Goal: Navigation & Orientation: Find specific page/section

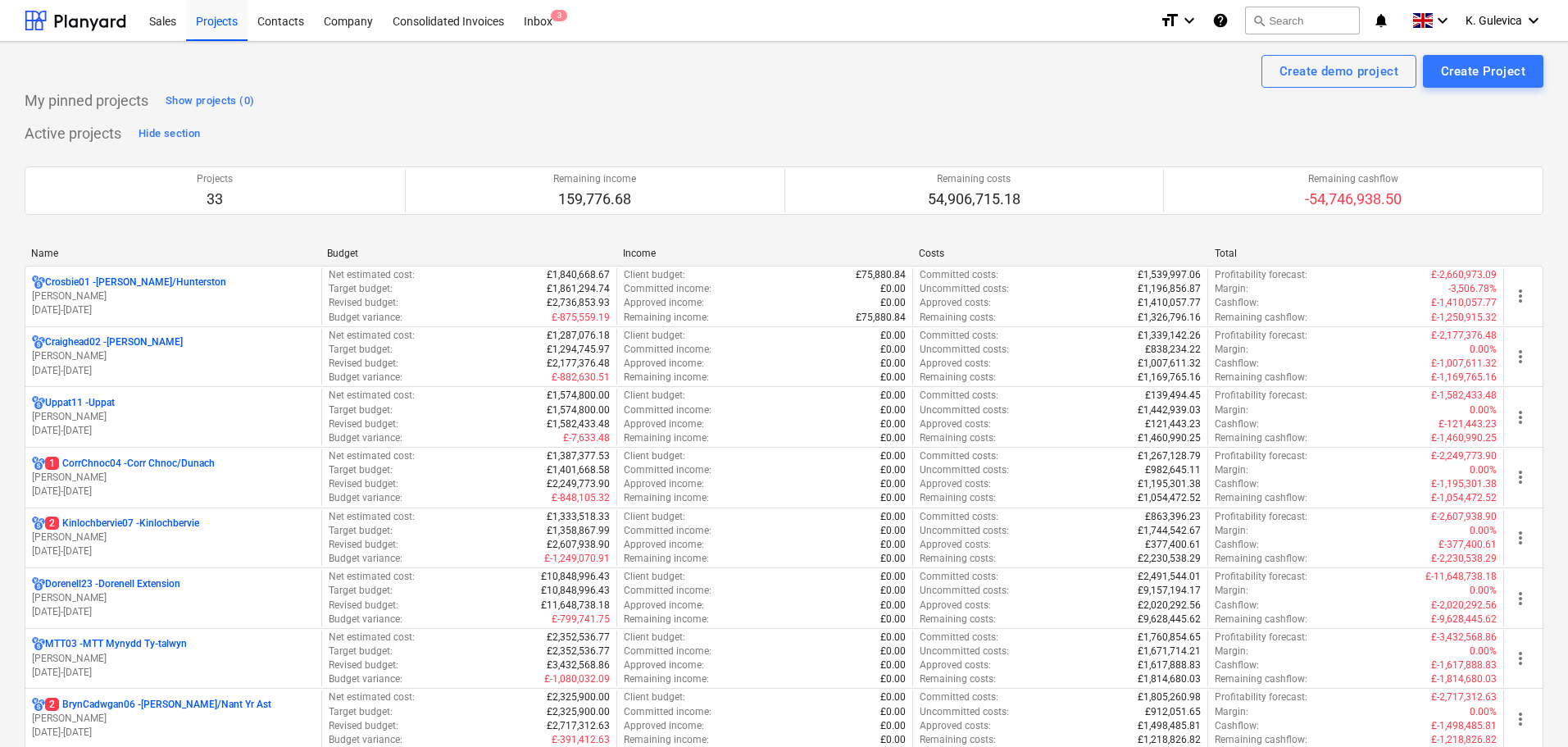
scroll to position [246, 0]
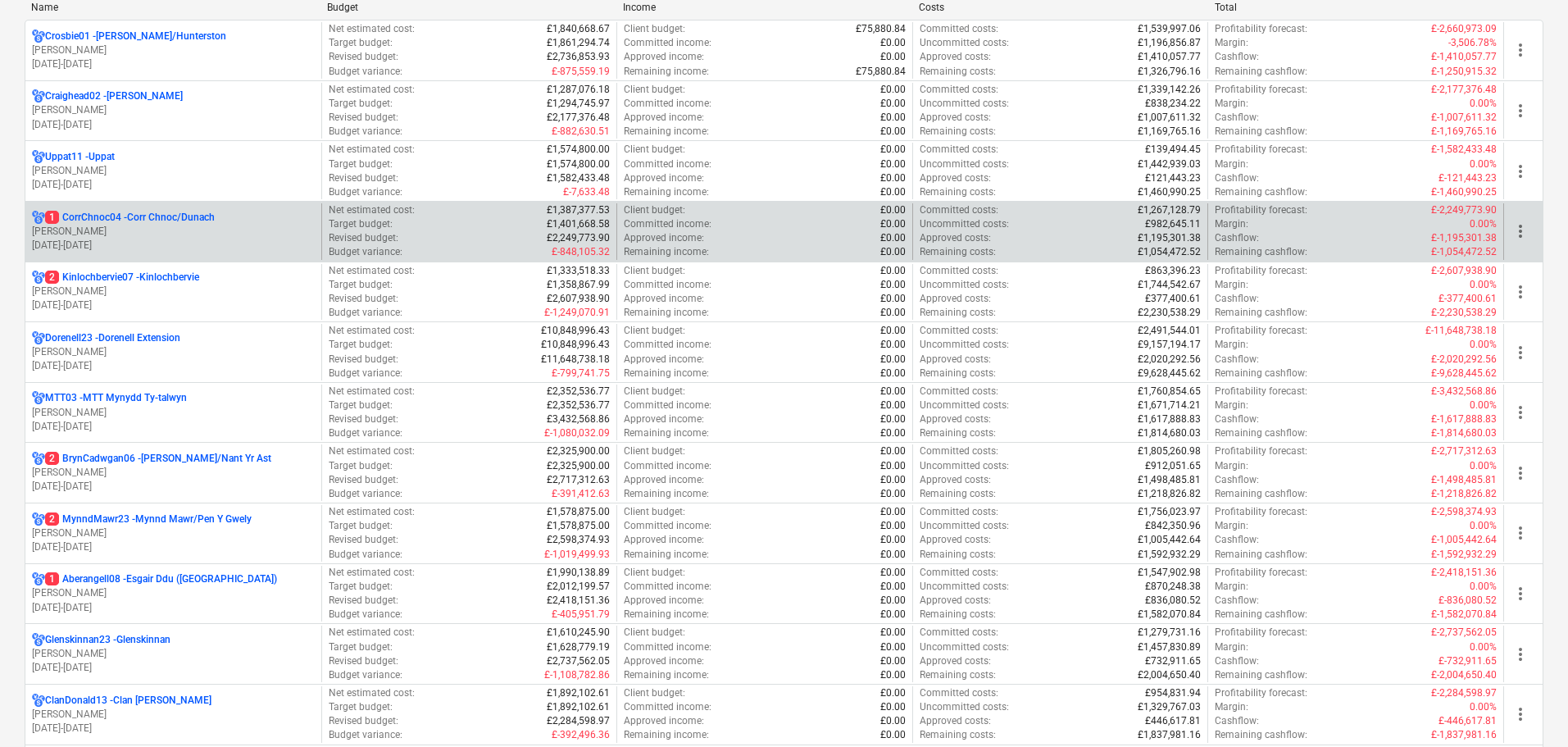
click at [193, 230] on p "[PERSON_NAME]" at bounding box center [173, 231] width 283 height 14
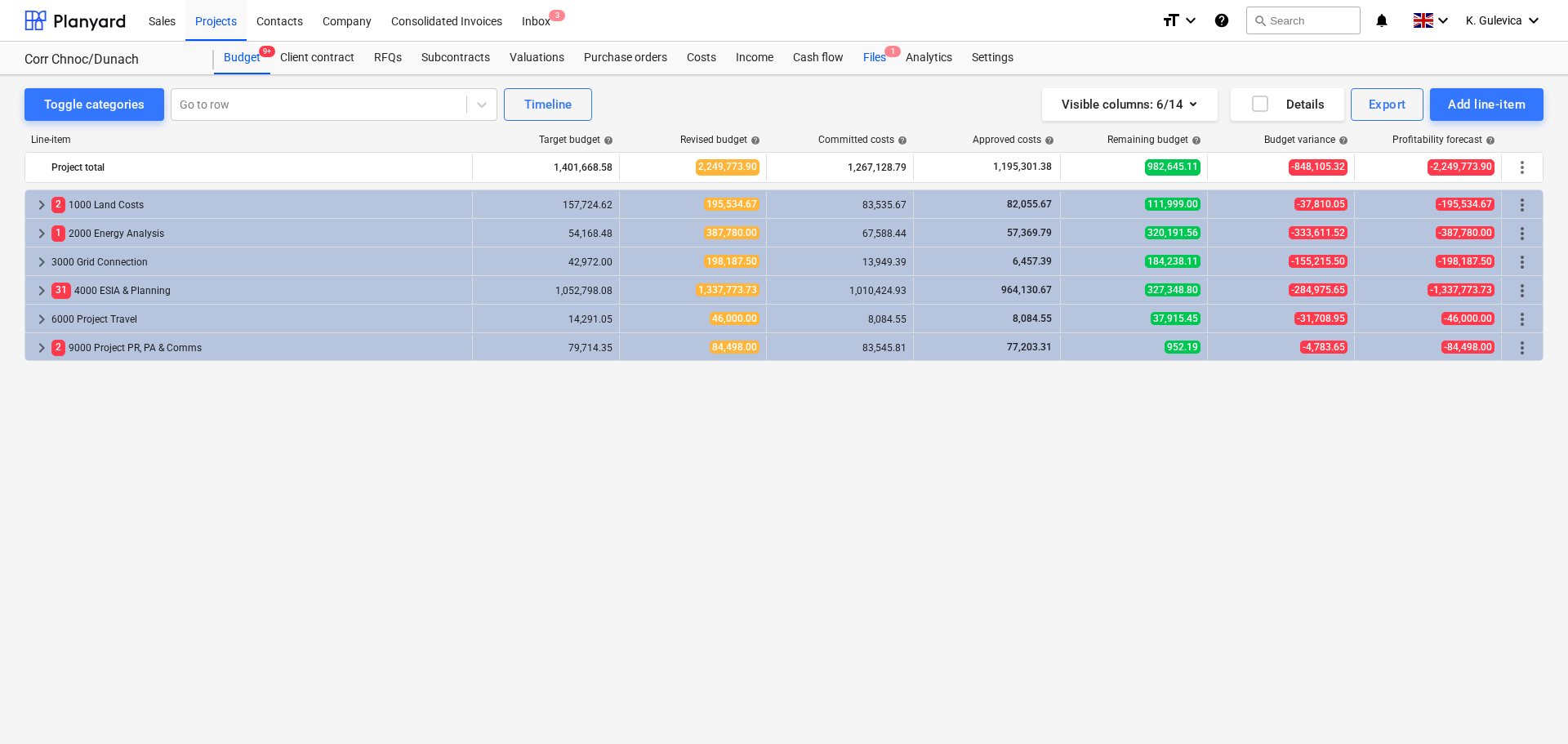
click at [871, 54] on div "Files 1" at bounding box center [875, 58] width 42 height 32
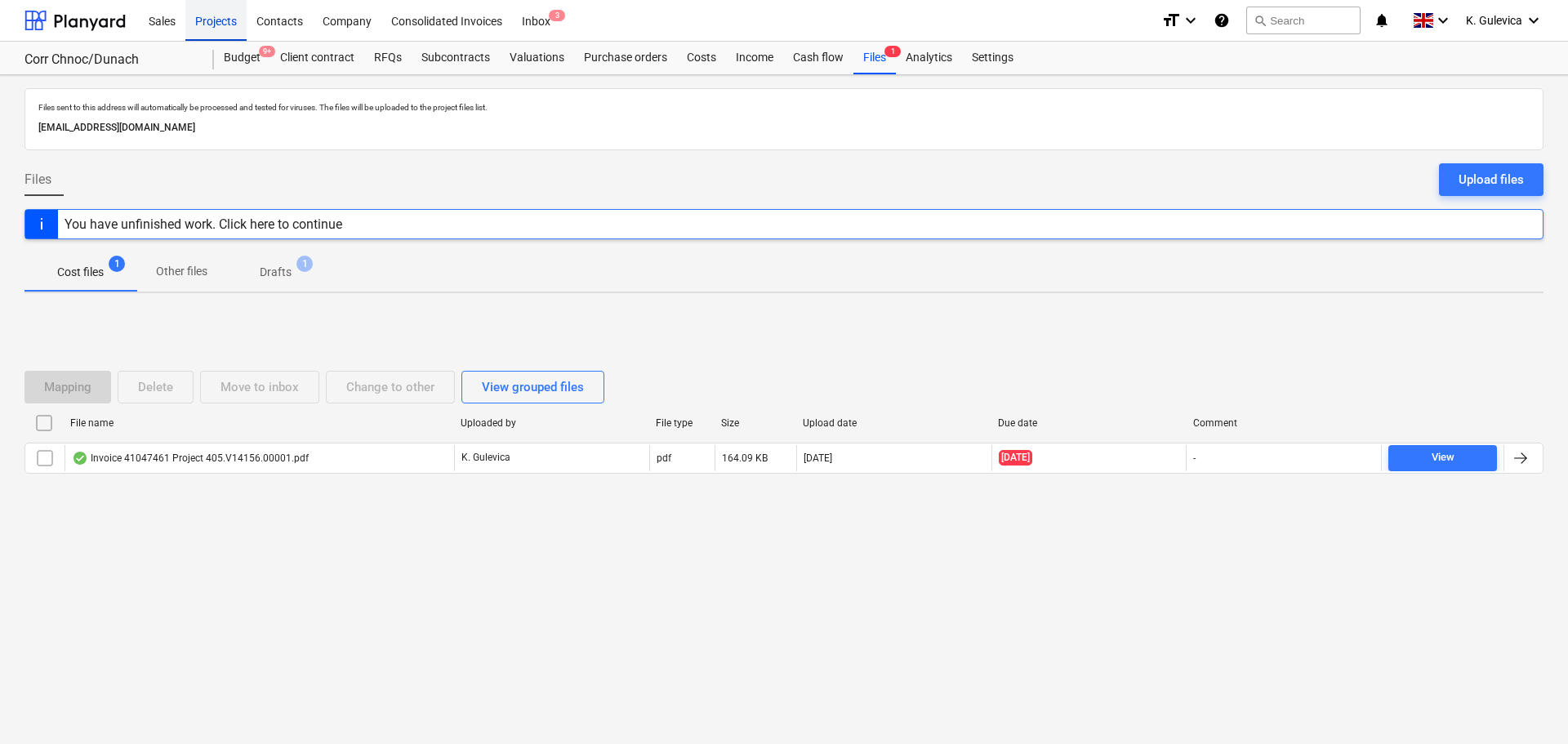
click at [207, 25] on div "Projects" at bounding box center [216, 20] width 61 height 42
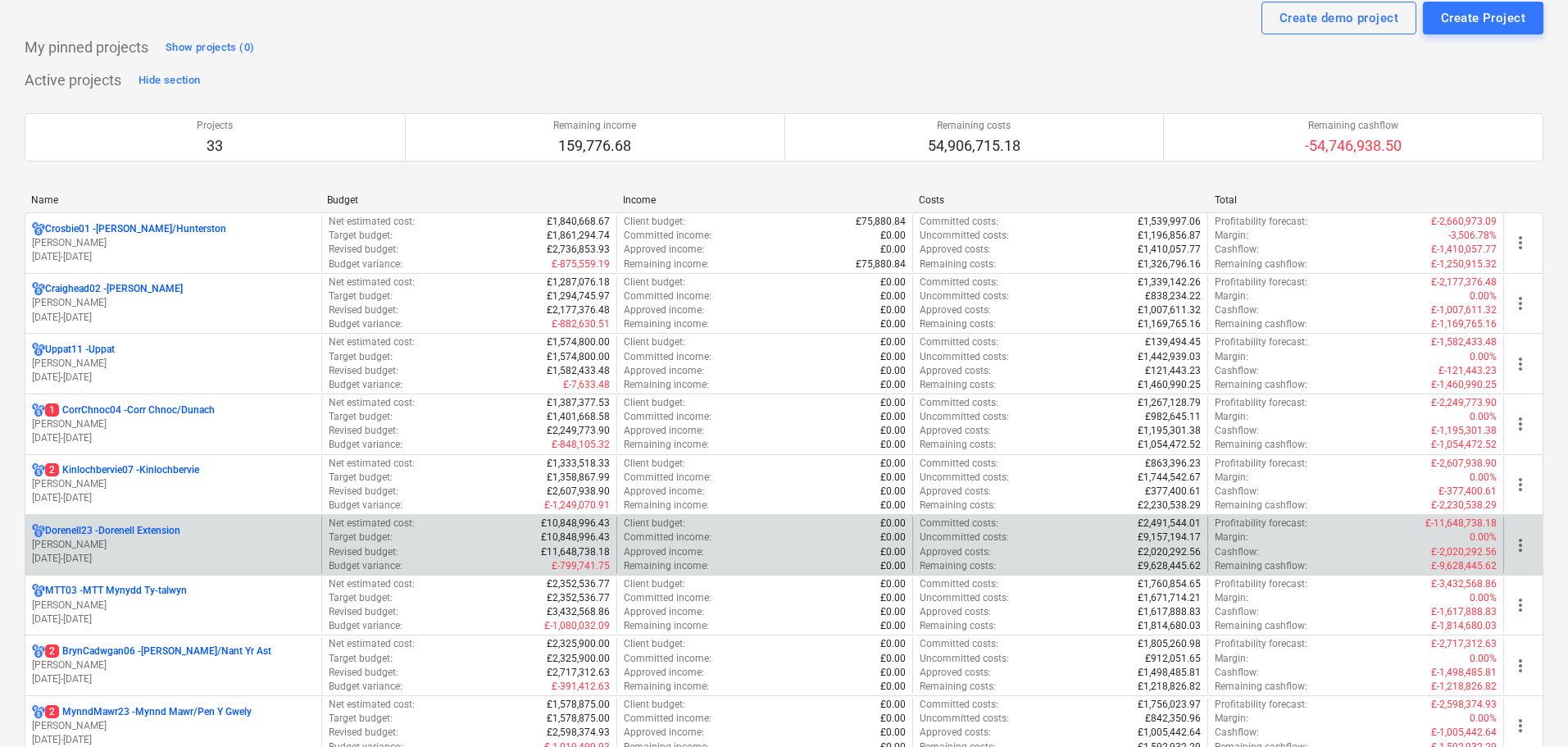
scroll to position [82, 0]
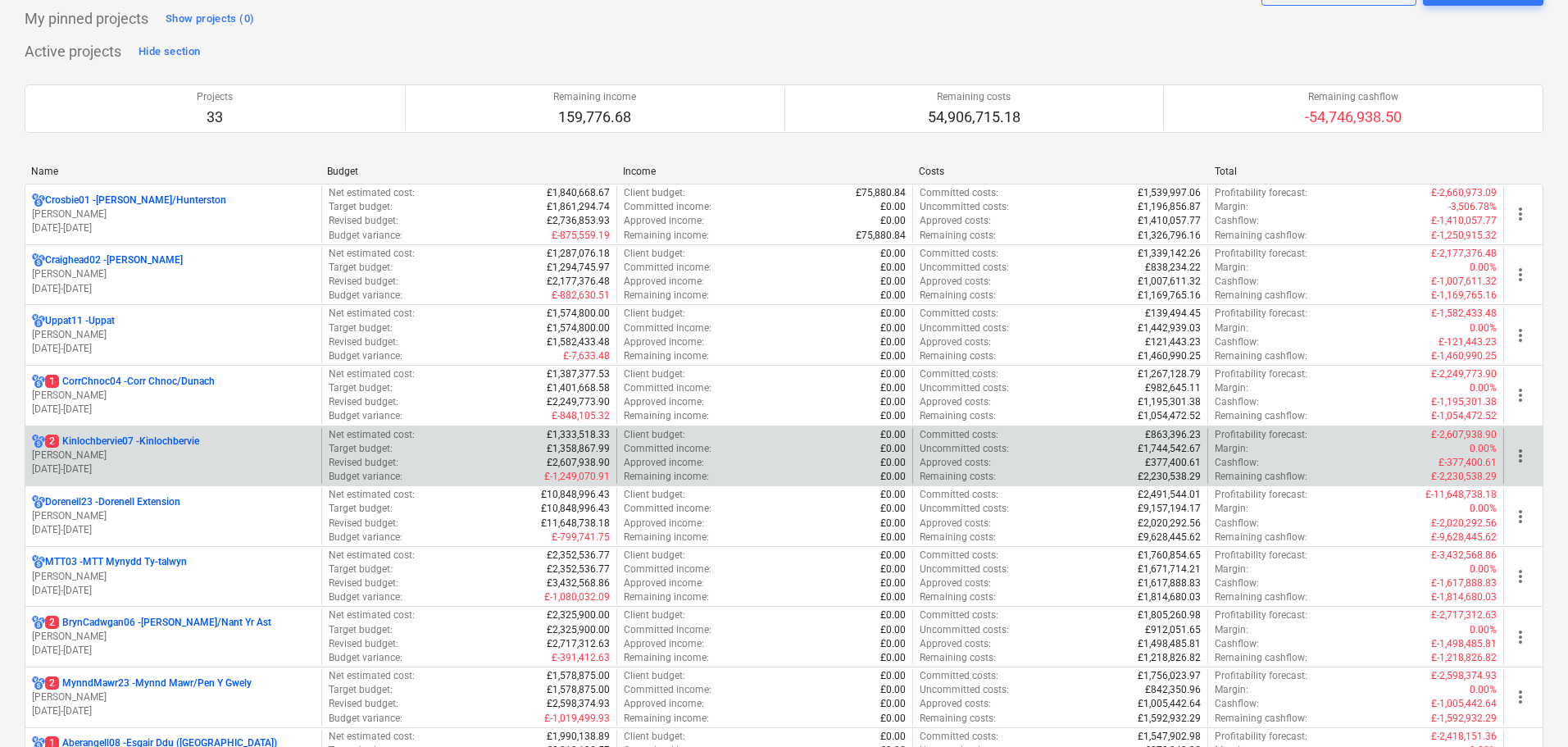
click at [161, 460] on p "[PERSON_NAME]" at bounding box center [173, 455] width 283 height 14
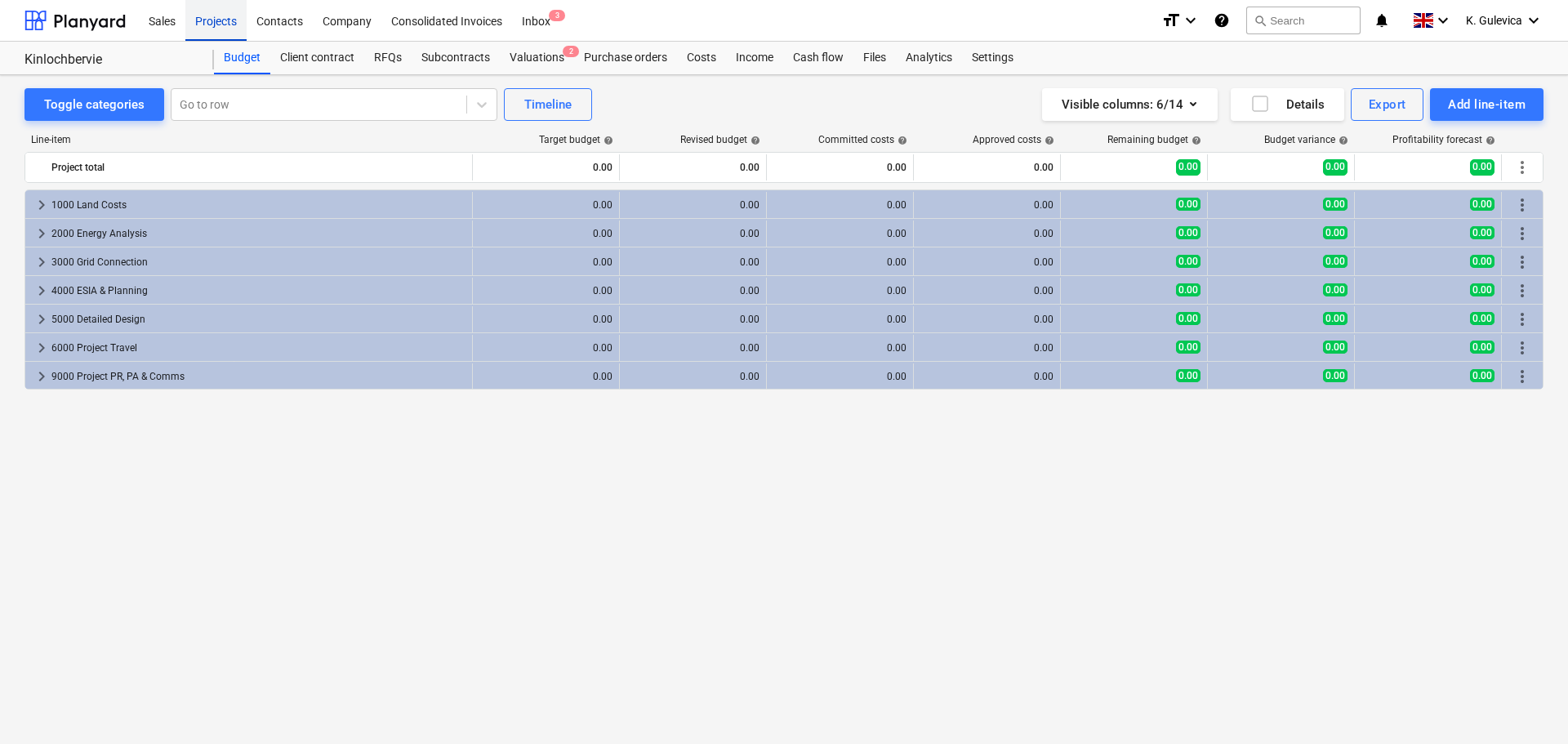
click at [227, 28] on div "Projects" at bounding box center [216, 20] width 61 height 42
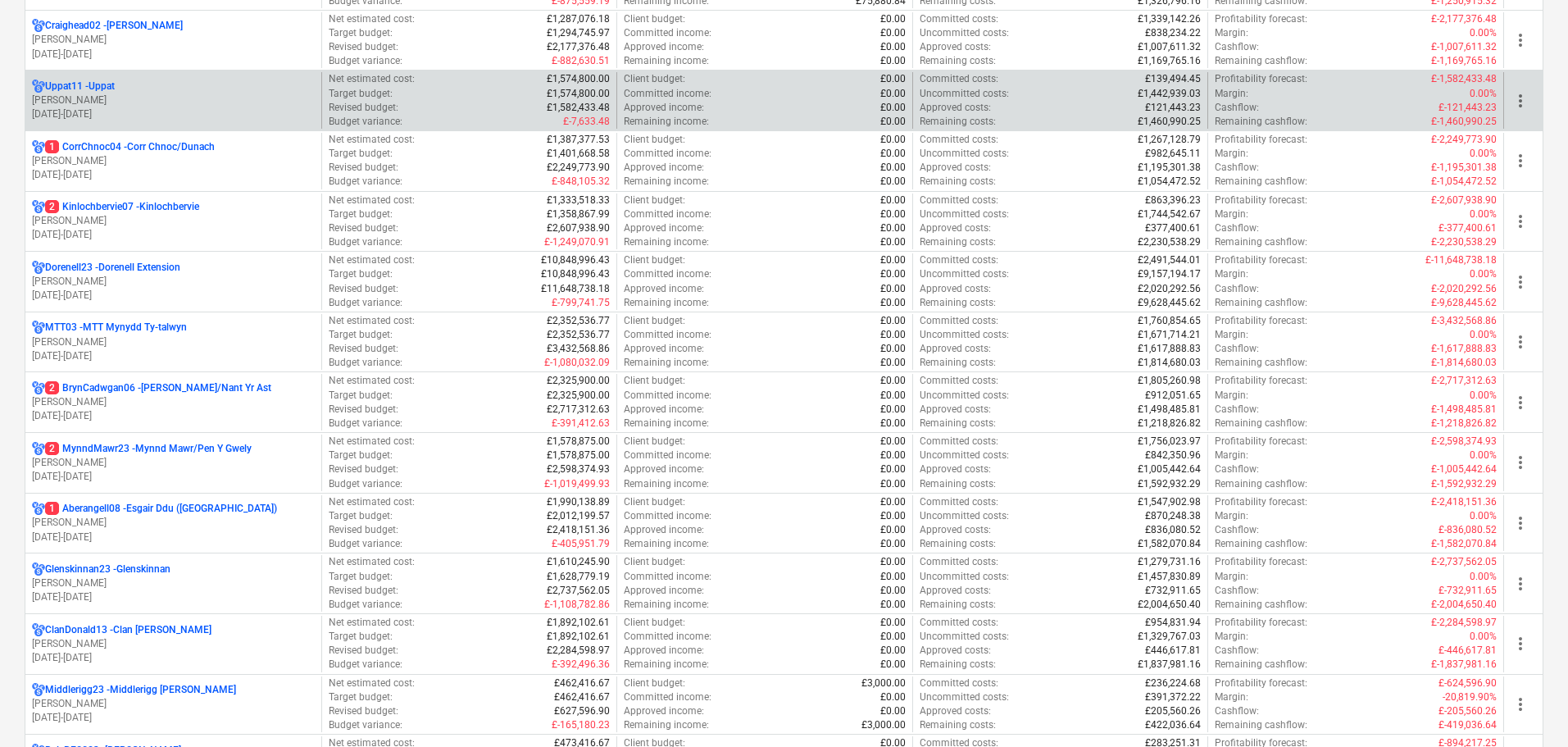
scroll to position [328, 0]
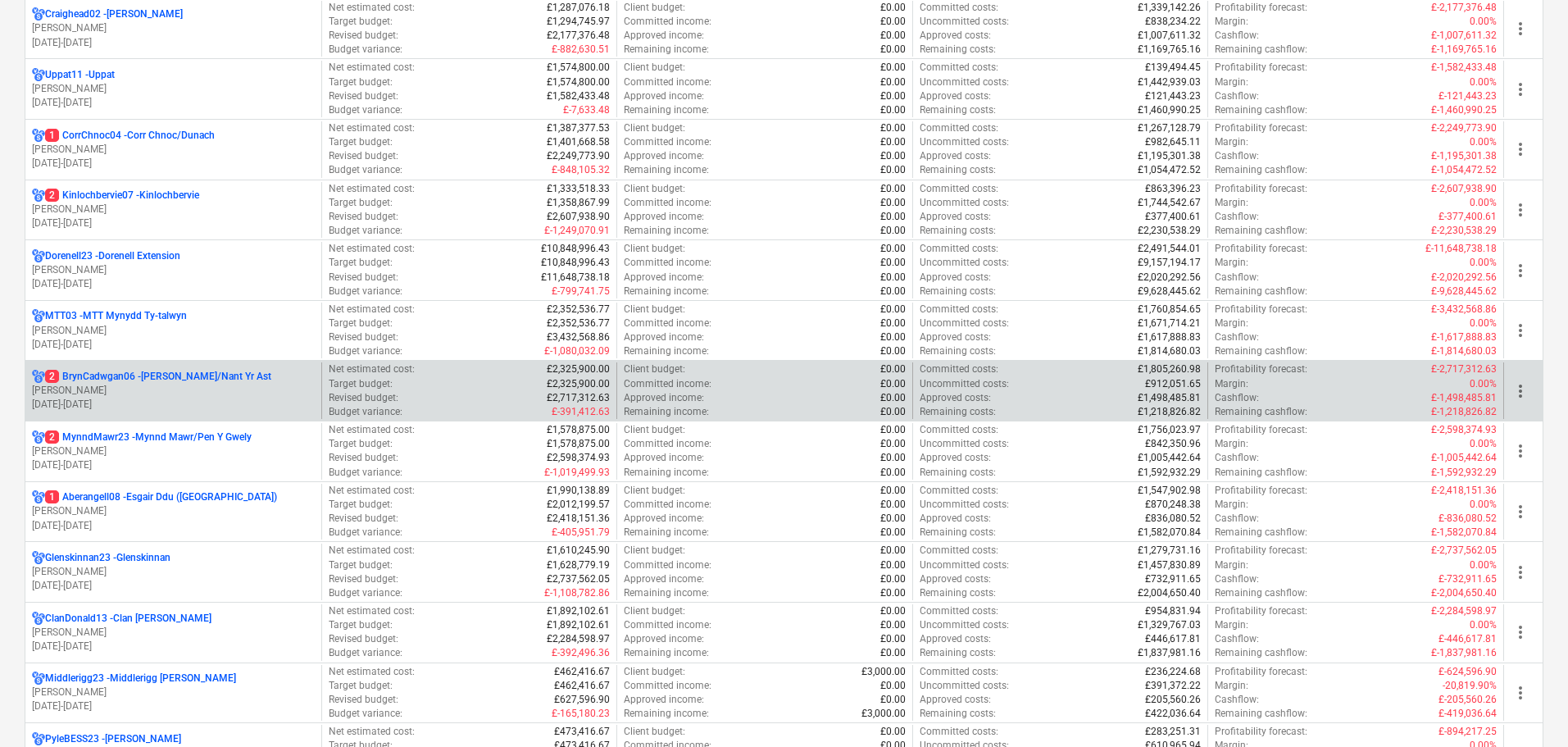
click at [168, 382] on p "2 BrynCadwgan06 - [PERSON_NAME]/Nant Yr Ast" at bounding box center [158, 377] width 226 height 14
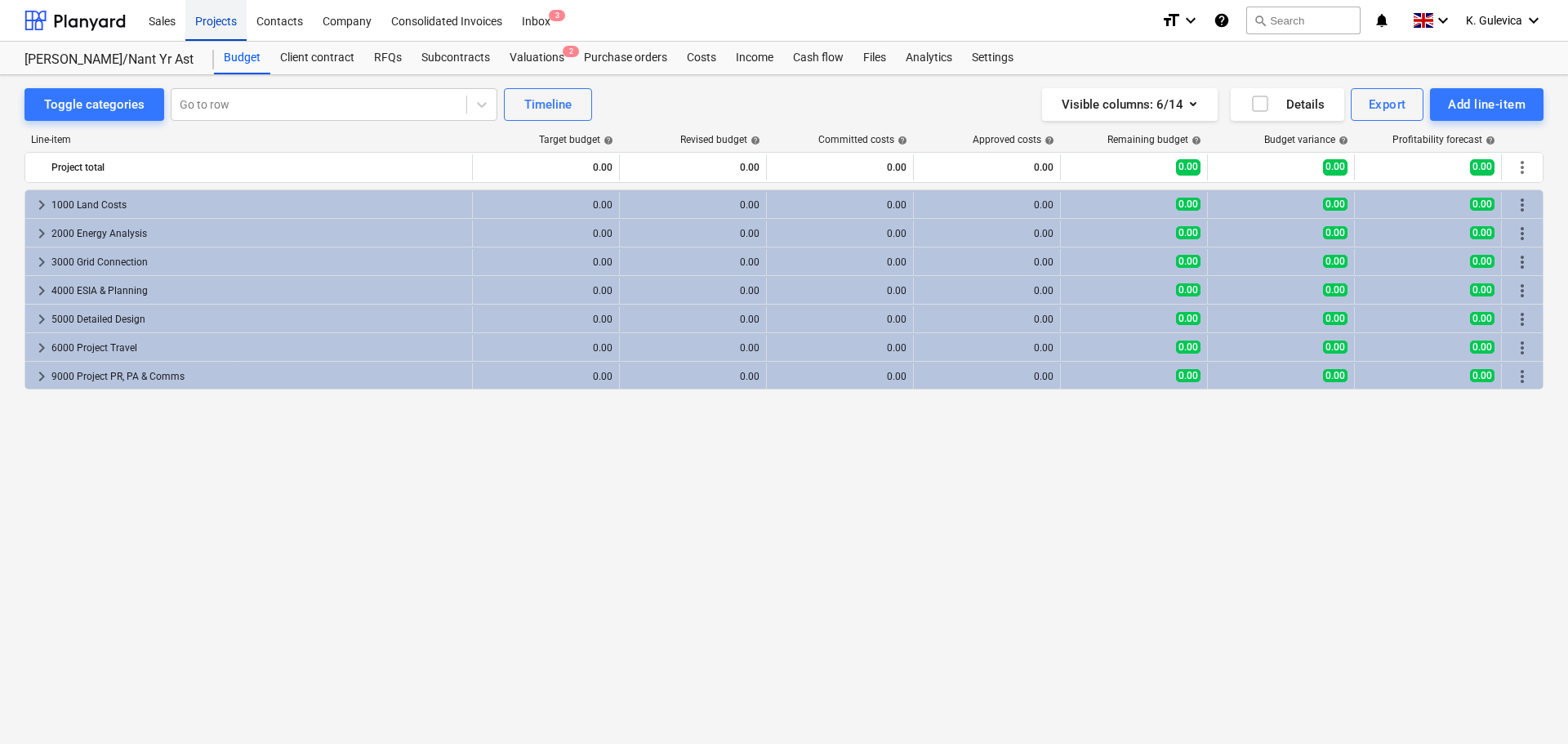
click at [211, 22] on div "Projects" at bounding box center [216, 20] width 61 height 42
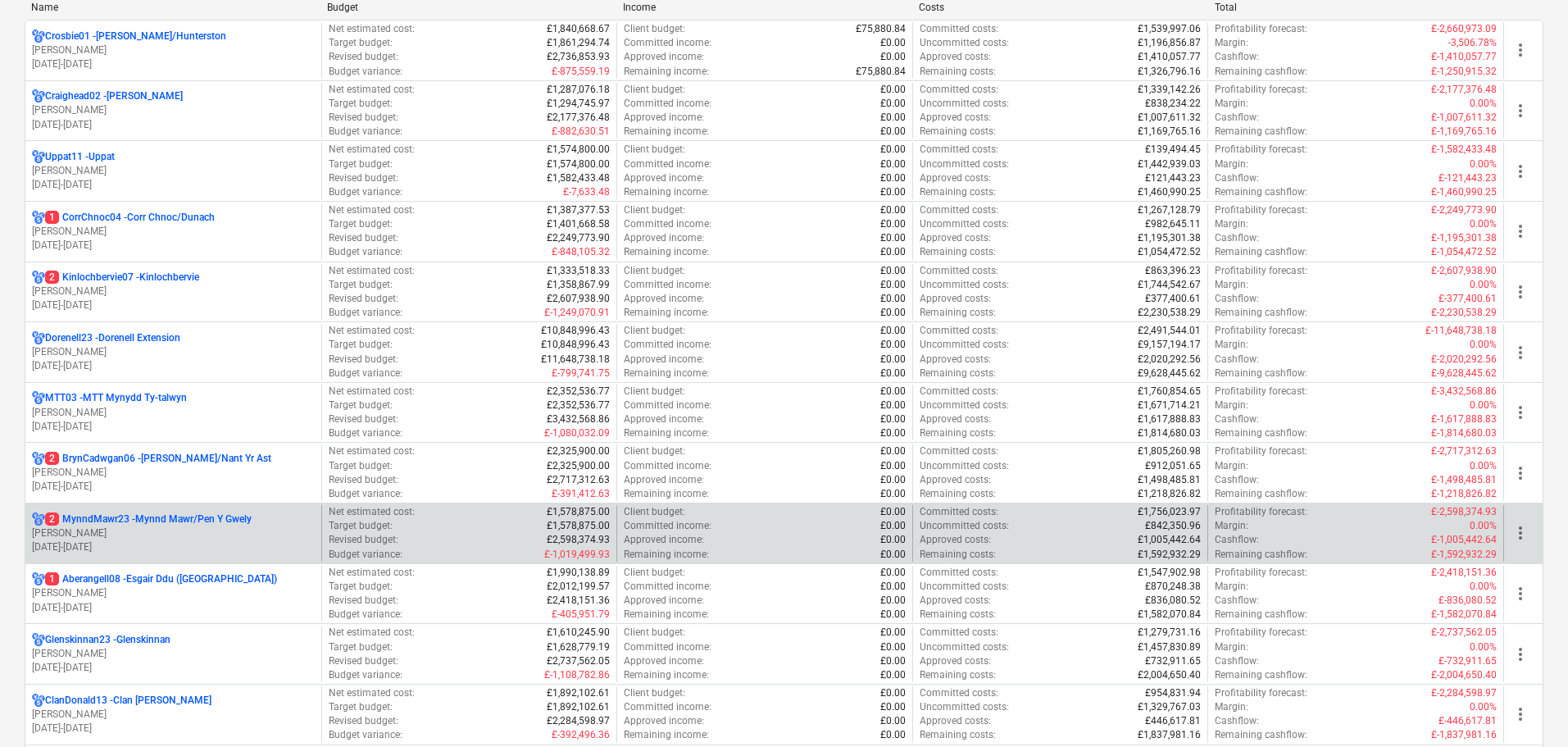
click at [152, 533] on p "[PERSON_NAME]" at bounding box center [173, 533] width 283 height 14
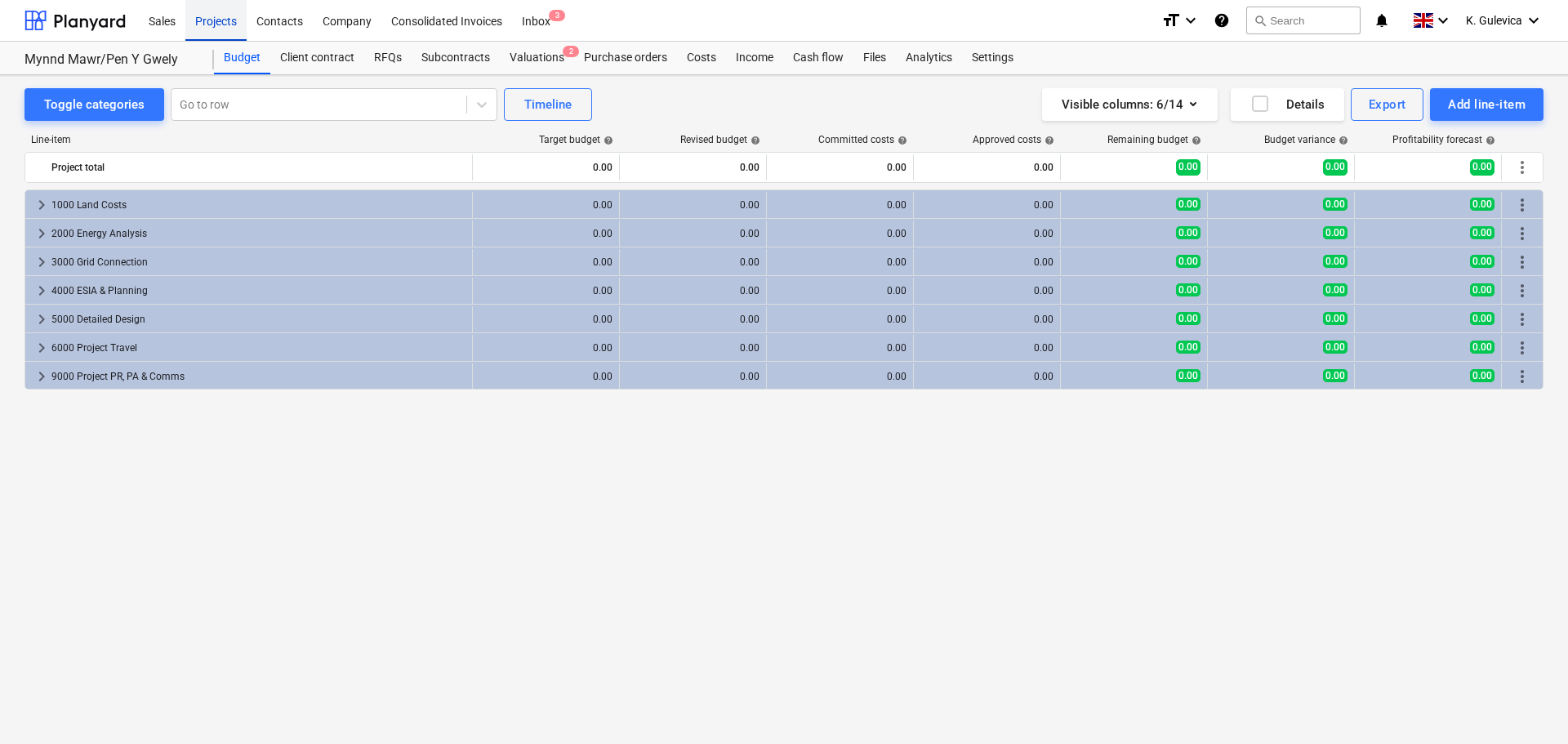
click at [220, 24] on div "Projects" at bounding box center [216, 20] width 61 height 42
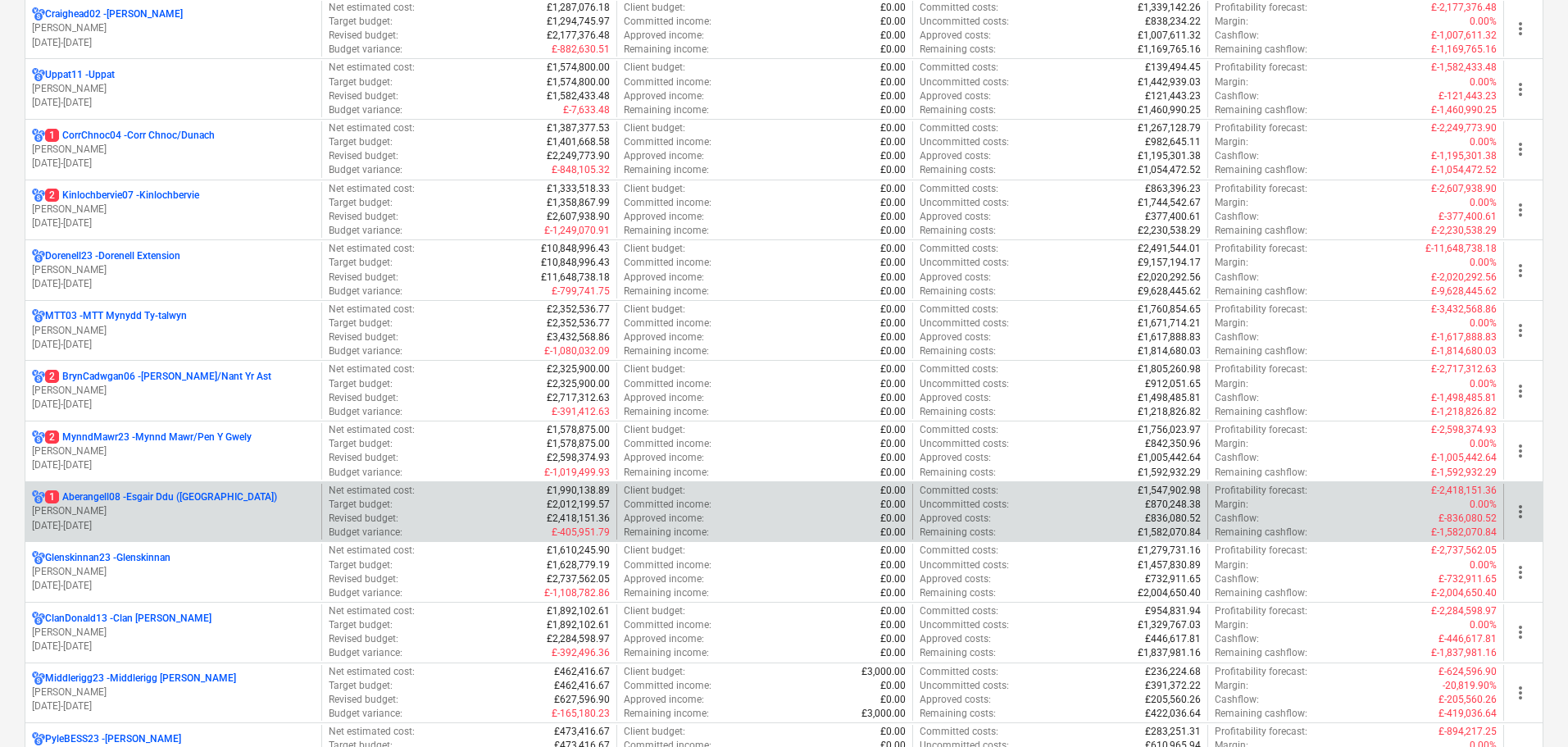
click at [105, 523] on p "[DATE] - [DATE]" at bounding box center [173, 526] width 283 height 14
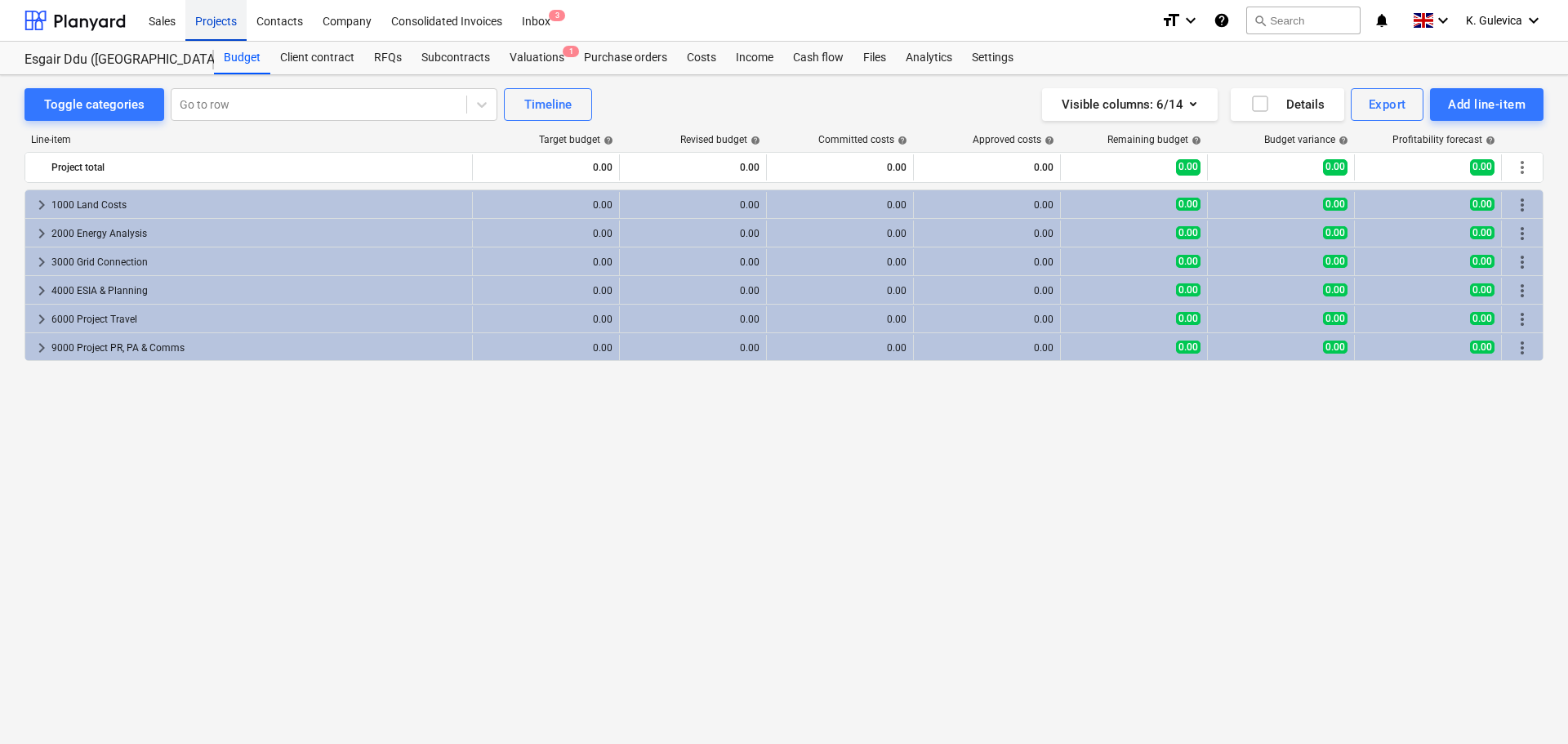
click at [218, 32] on div "Projects" at bounding box center [216, 20] width 61 height 42
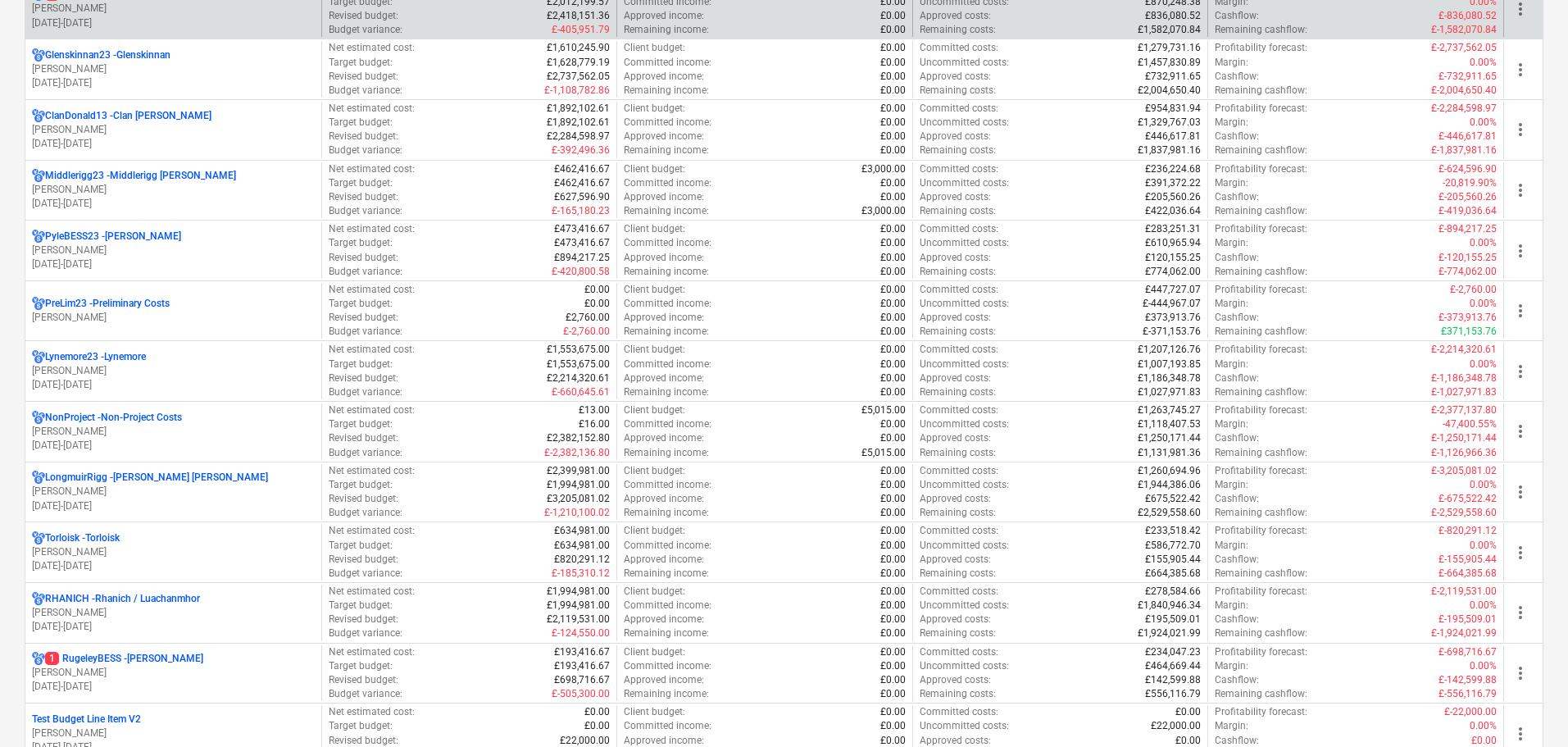
scroll to position [984, 0]
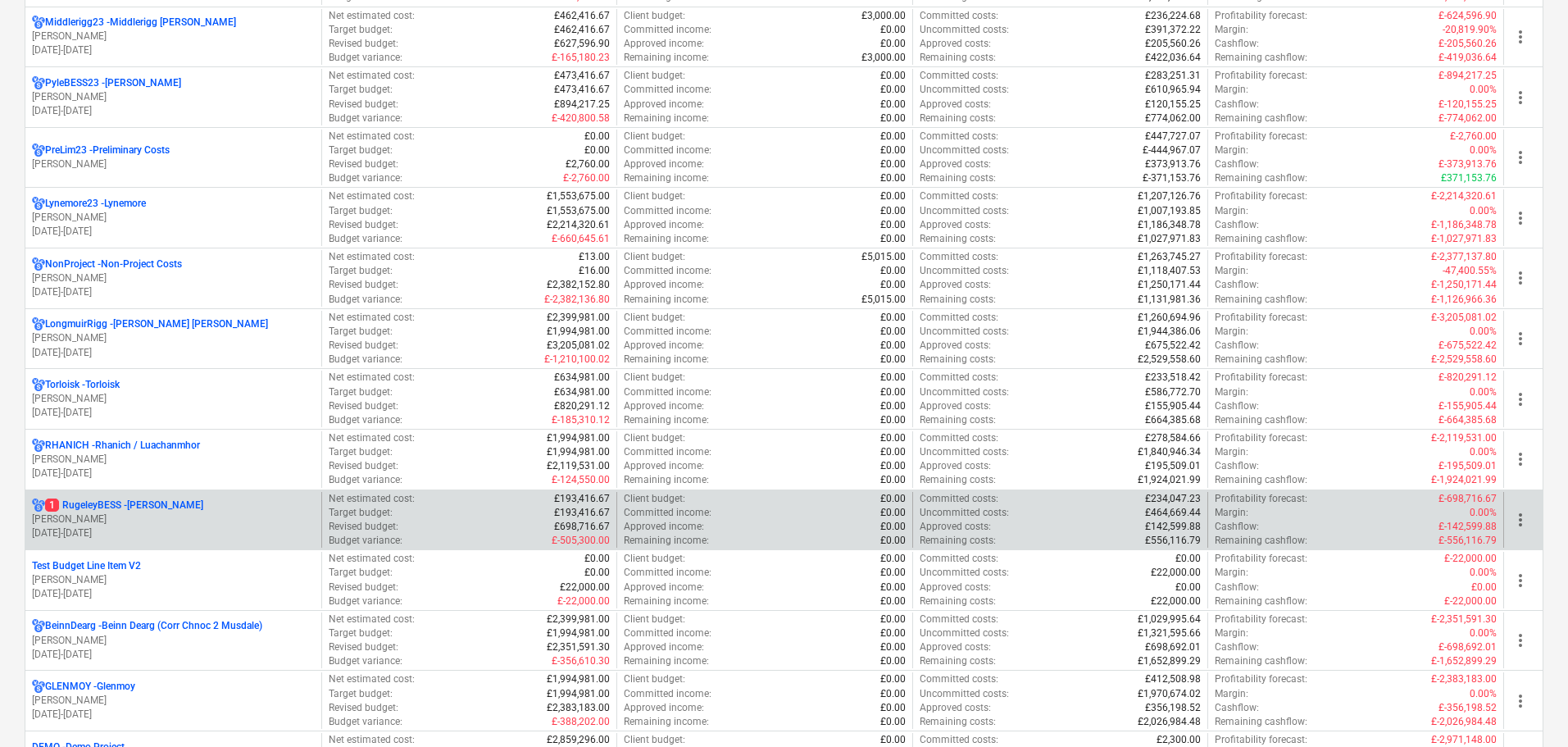
click at [185, 513] on p "[PERSON_NAME]" at bounding box center [173, 519] width 283 height 14
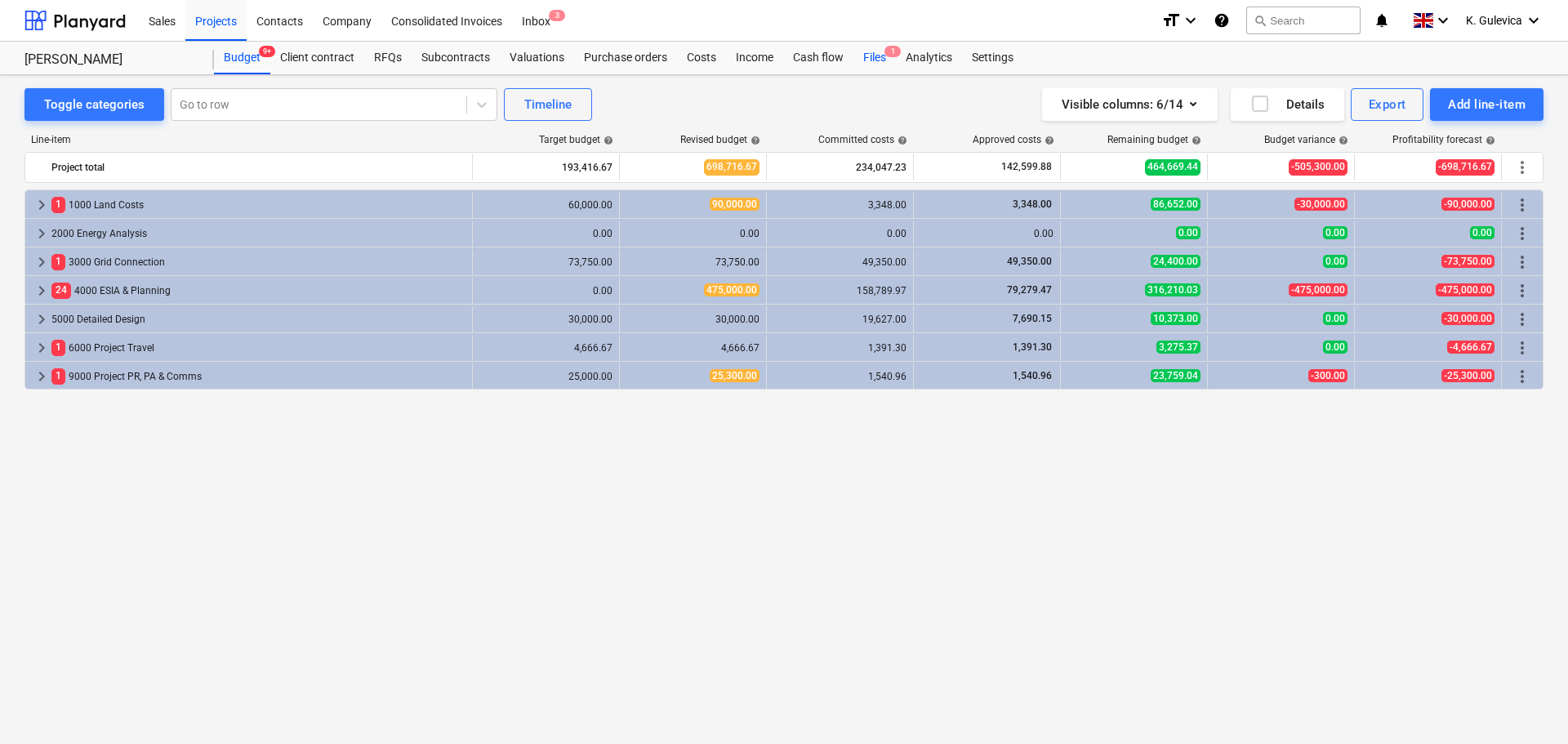
click at [872, 58] on div "Files 1" at bounding box center [875, 58] width 42 height 32
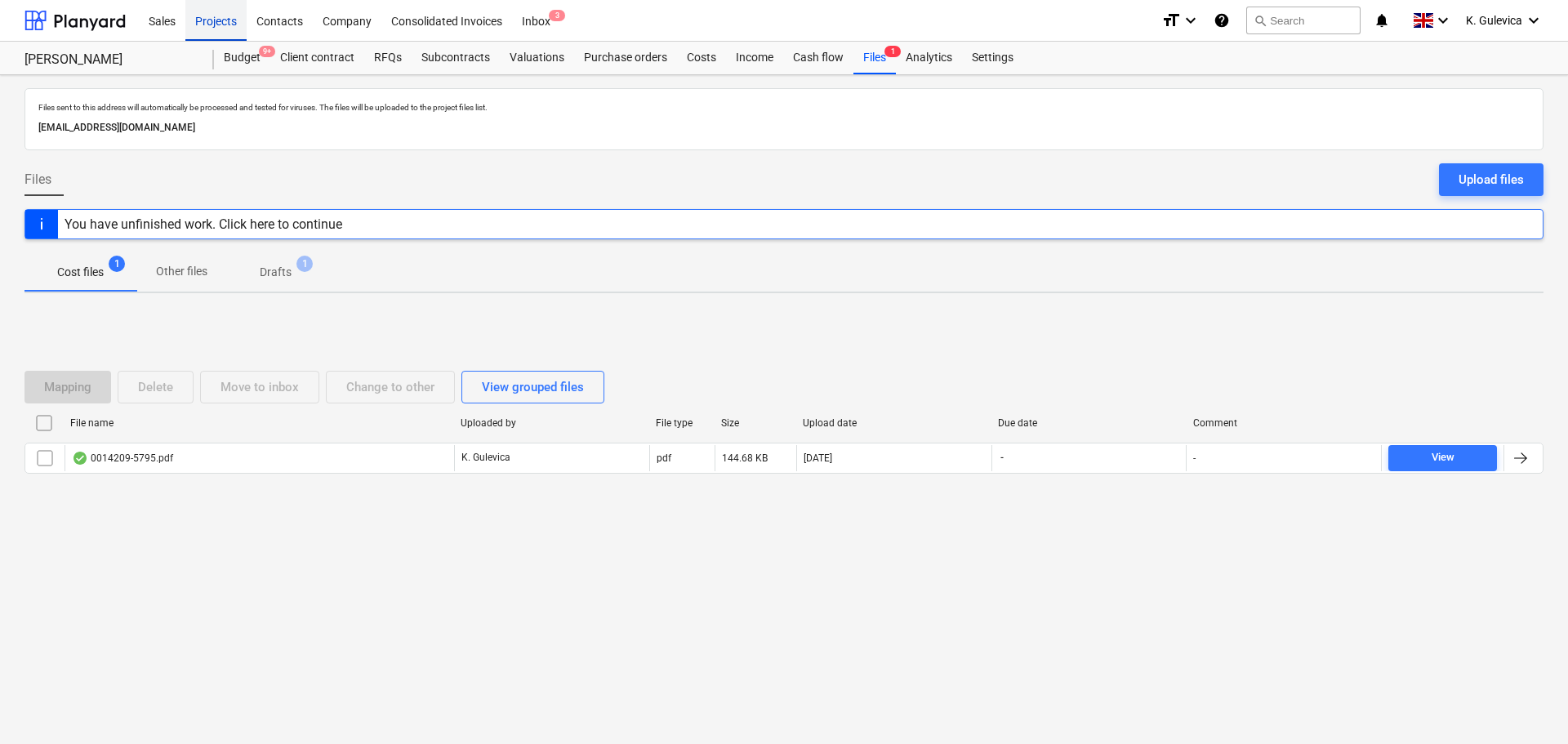
click at [223, 23] on div "Projects" at bounding box center [216, 20] width 61 height 42
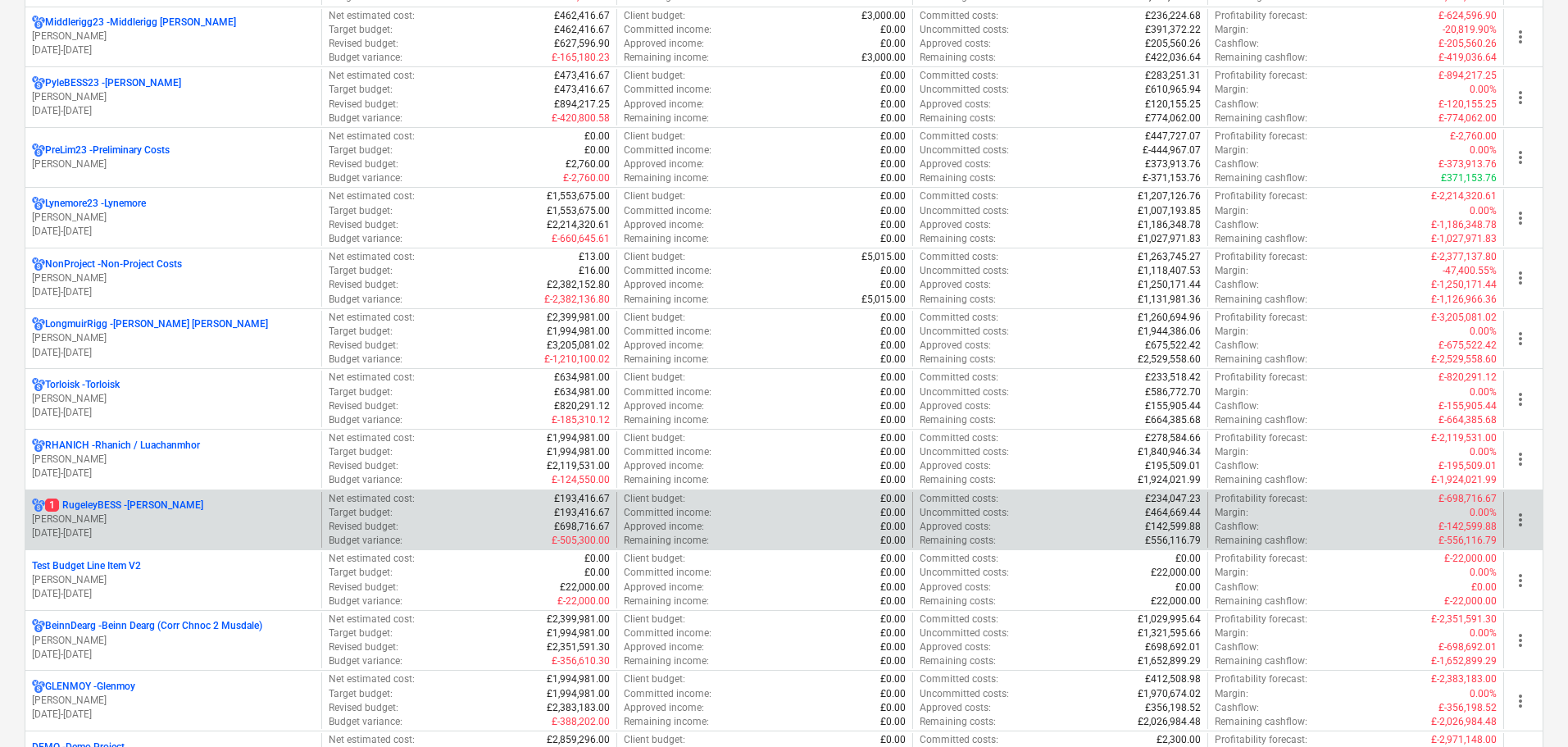
click at [197, 533] on p "[DATE] - [DATE]" at bounding box center [173, 533] width 283 height 14
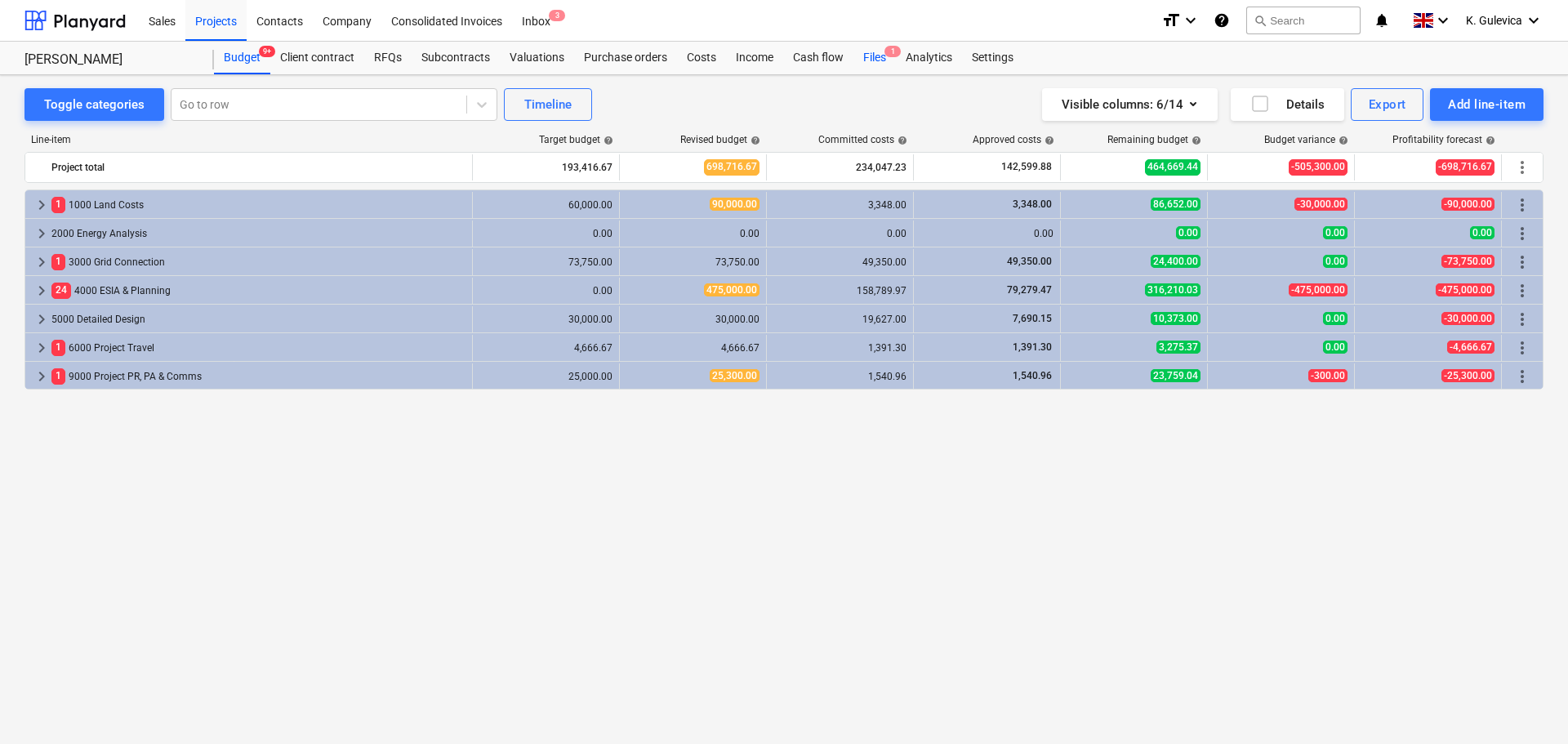
click at [860, 60] on div "Files 1" at bounding box center [875, 58] width 42 height 32
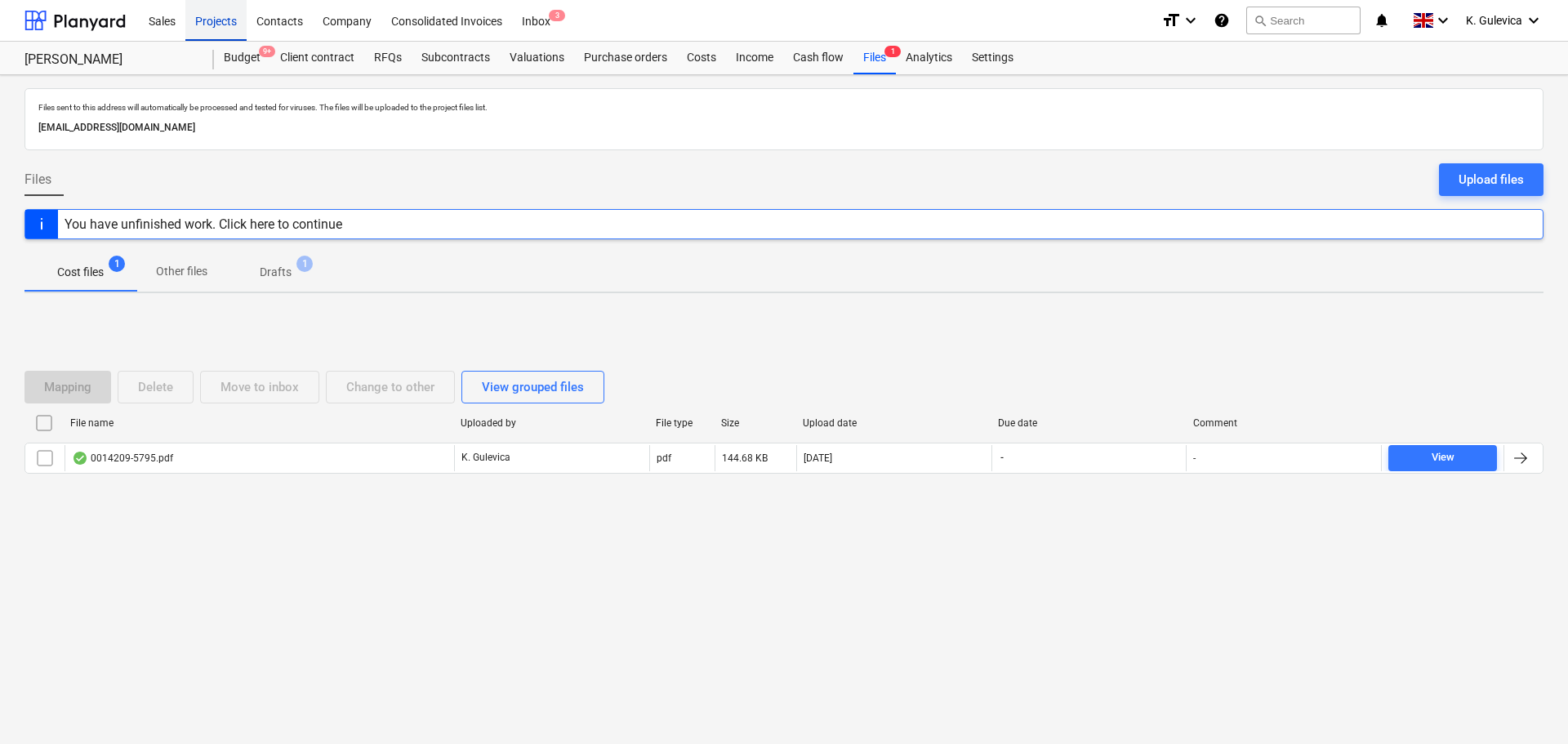
click at [224, 16] on div "Projects" at bounding box center [216, 20] width 61 height 42
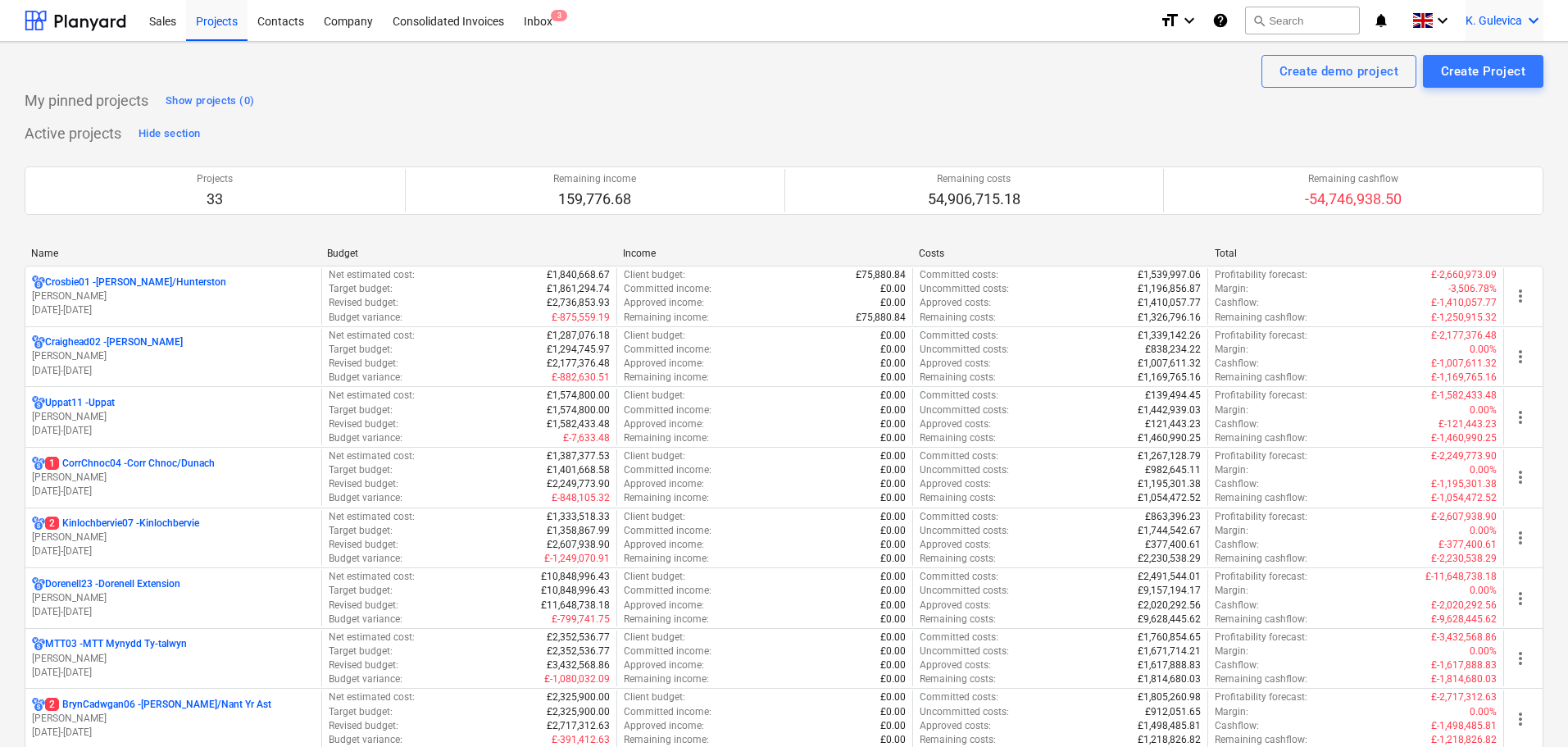
click at [1490, 25] on span "K. Gulevica" at bounding box center [1494, 20] width 56 height 13
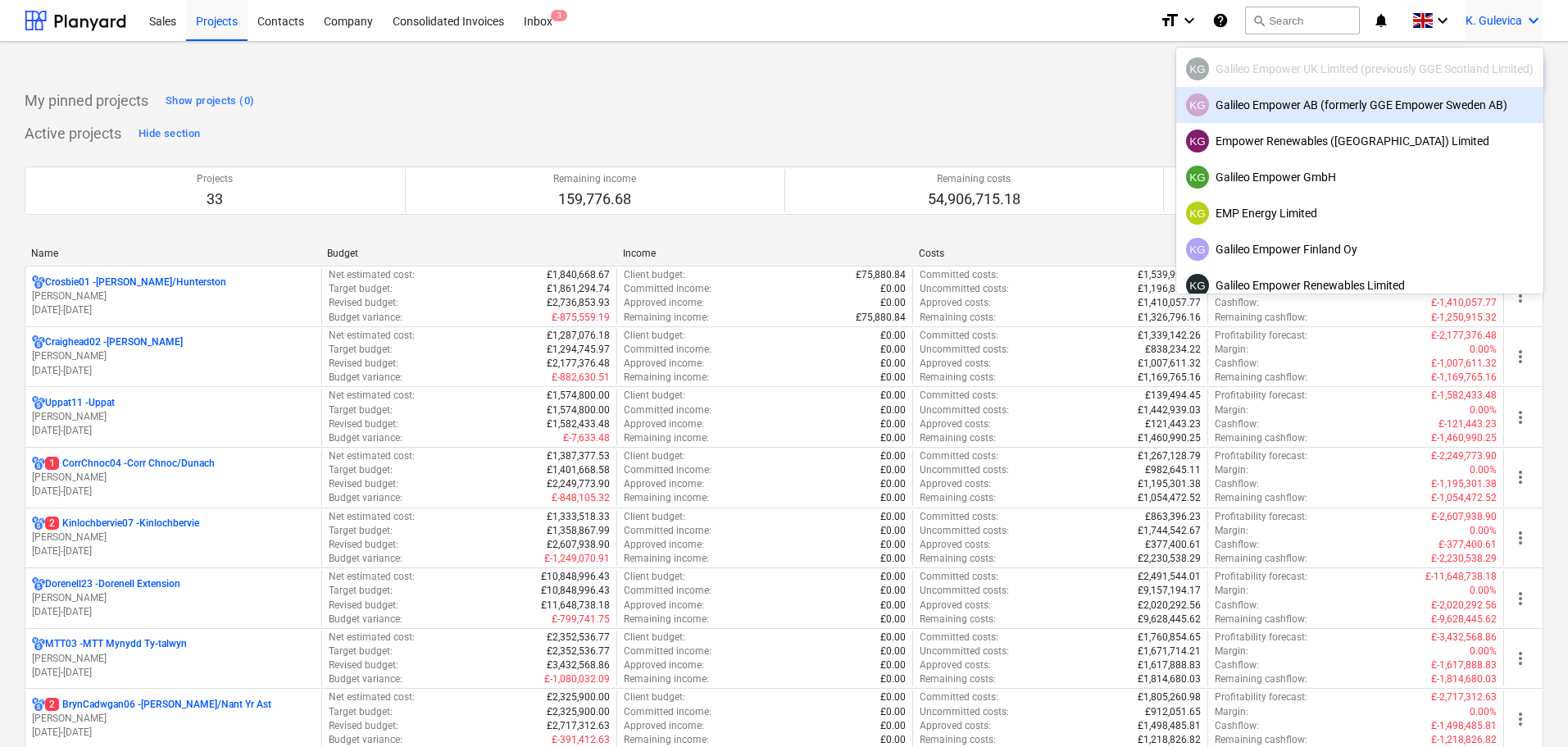
click at [1305, 109] on div "KG Galileo Empower AB (formerly GGE Empower Sweden AB)" at bounding box center [1360, 105] width 348 height 23
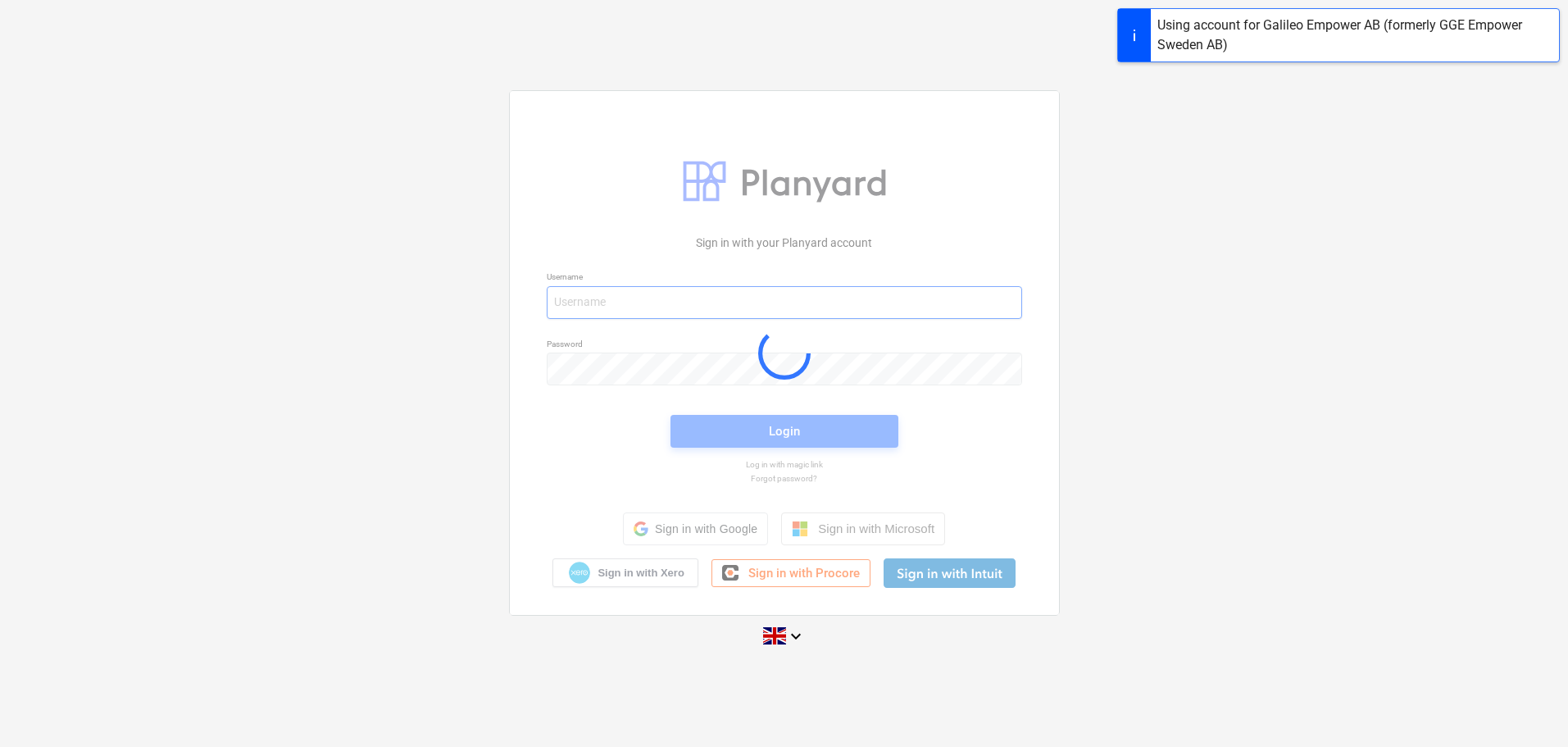
type input "[EMAIL_ADDRESS][DOMAIN_NAME]"
